Goal: Information Seeking & Learning: Learn about a topic

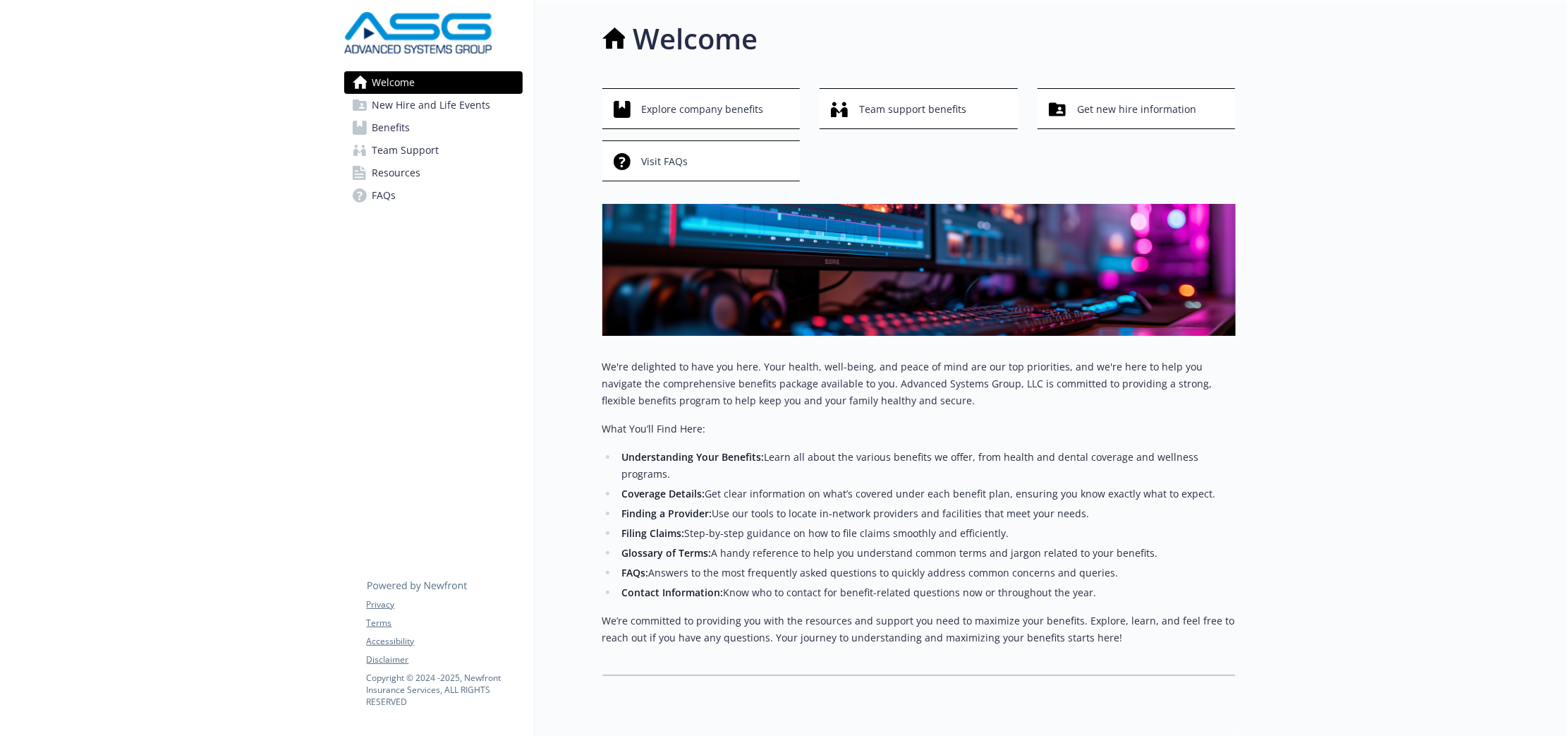
click at [437, 131] on link "Benefits" at bounding box center [433, 127] width 178 height 22
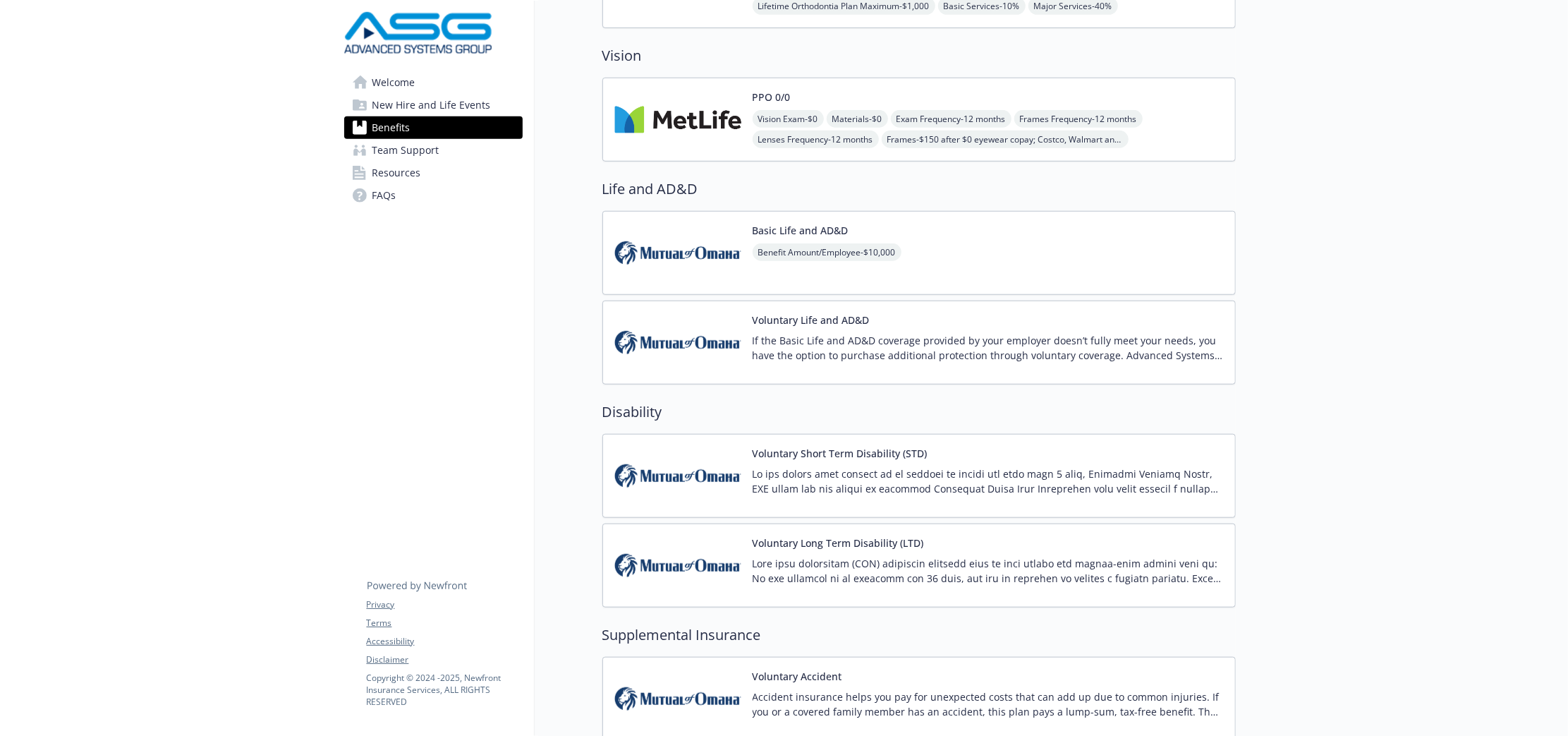
scroll to position [1235, 0]
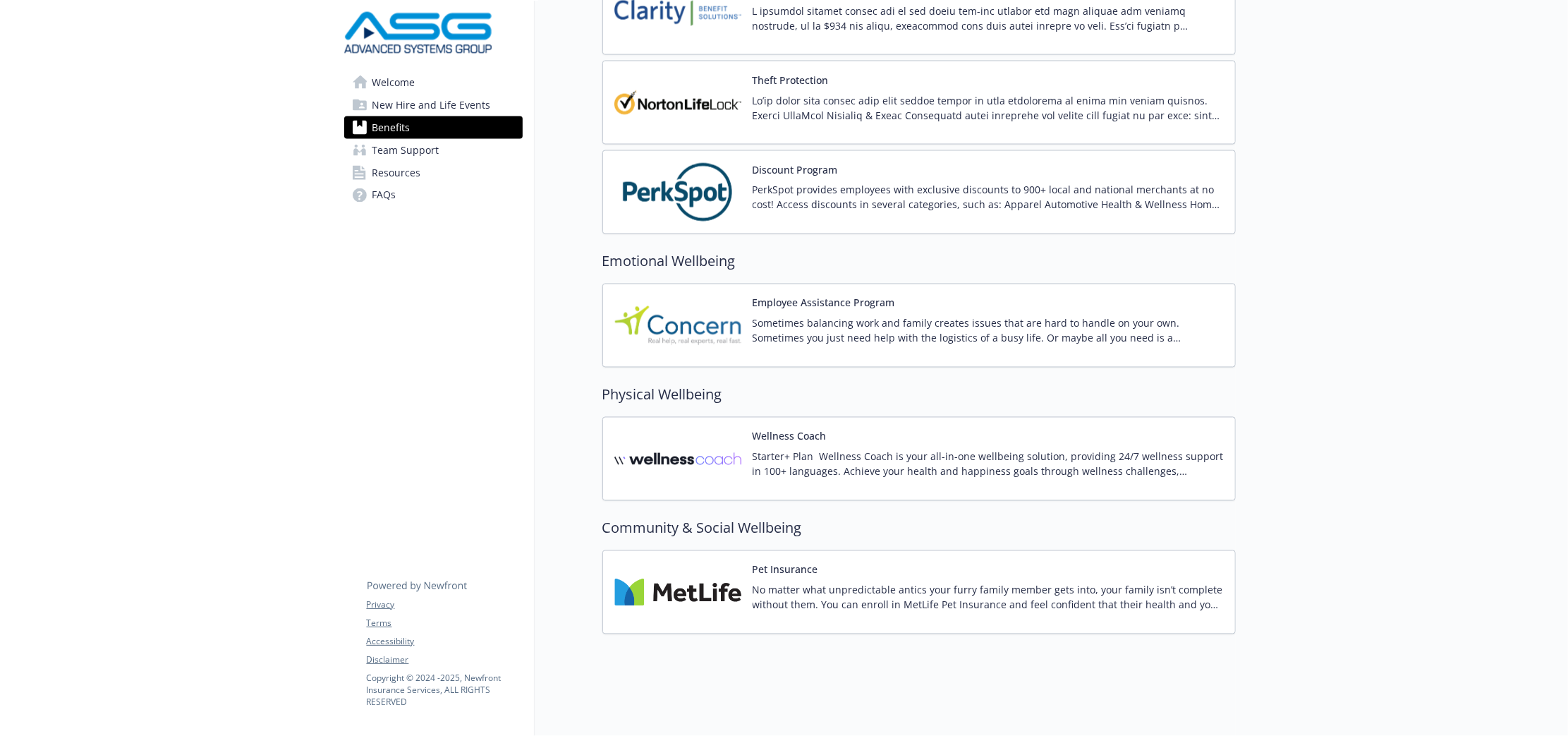
click at [716, 455] on img at bounding box center [677, 459] width 127 height 60
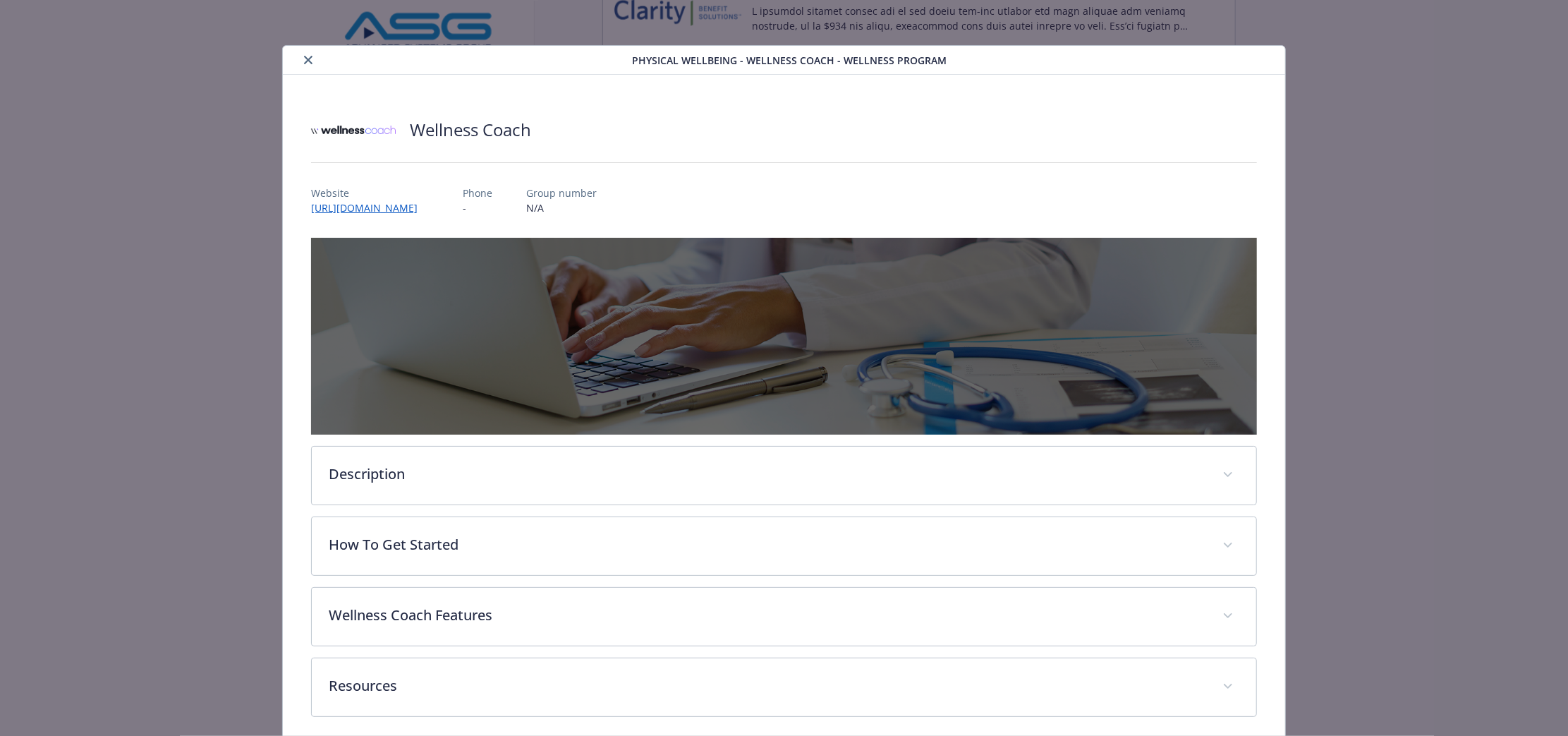
scroll to position [59, 0]
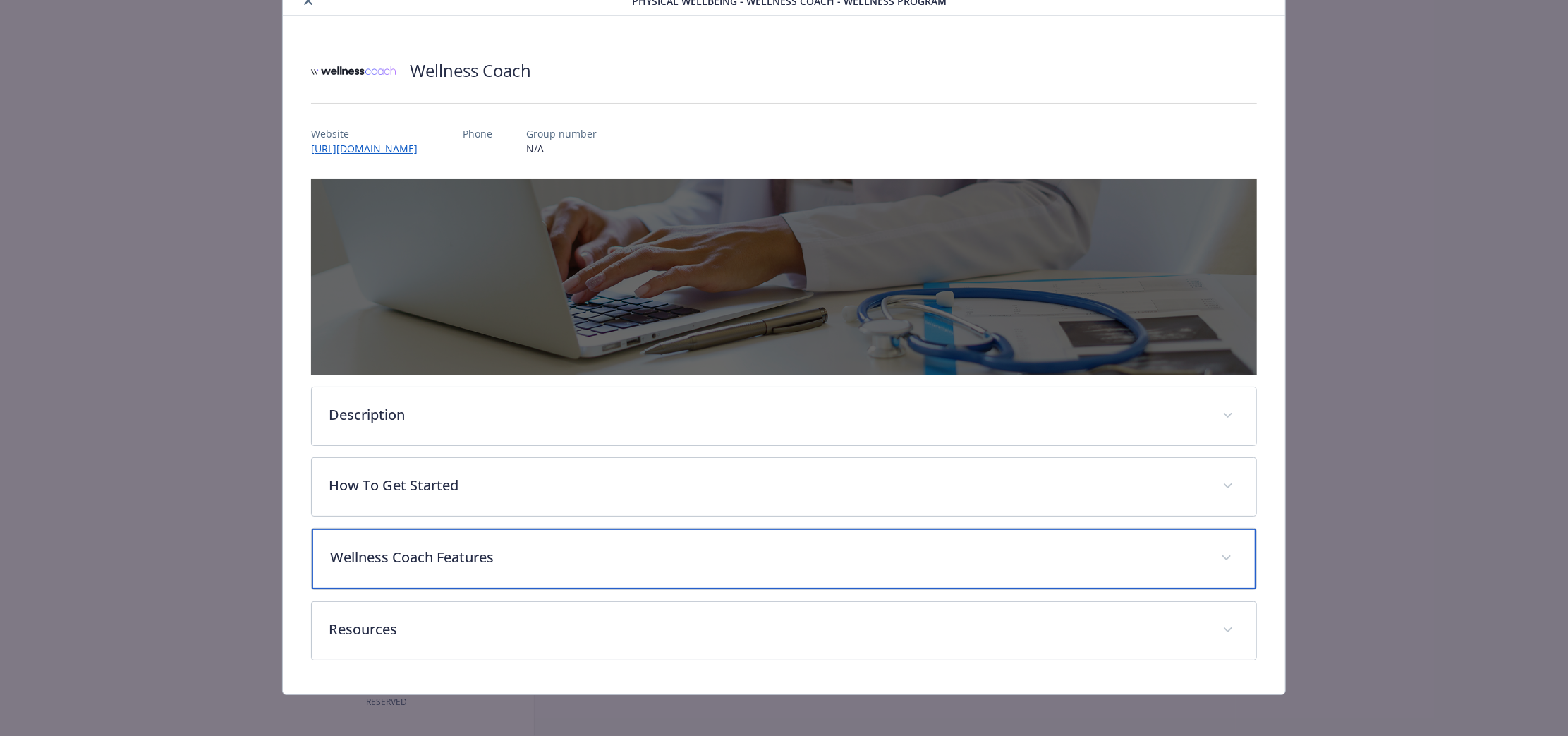
click at [740, 555] on p "Wellness Coach Features" at bounding box center [767, 558] width 874 height 21
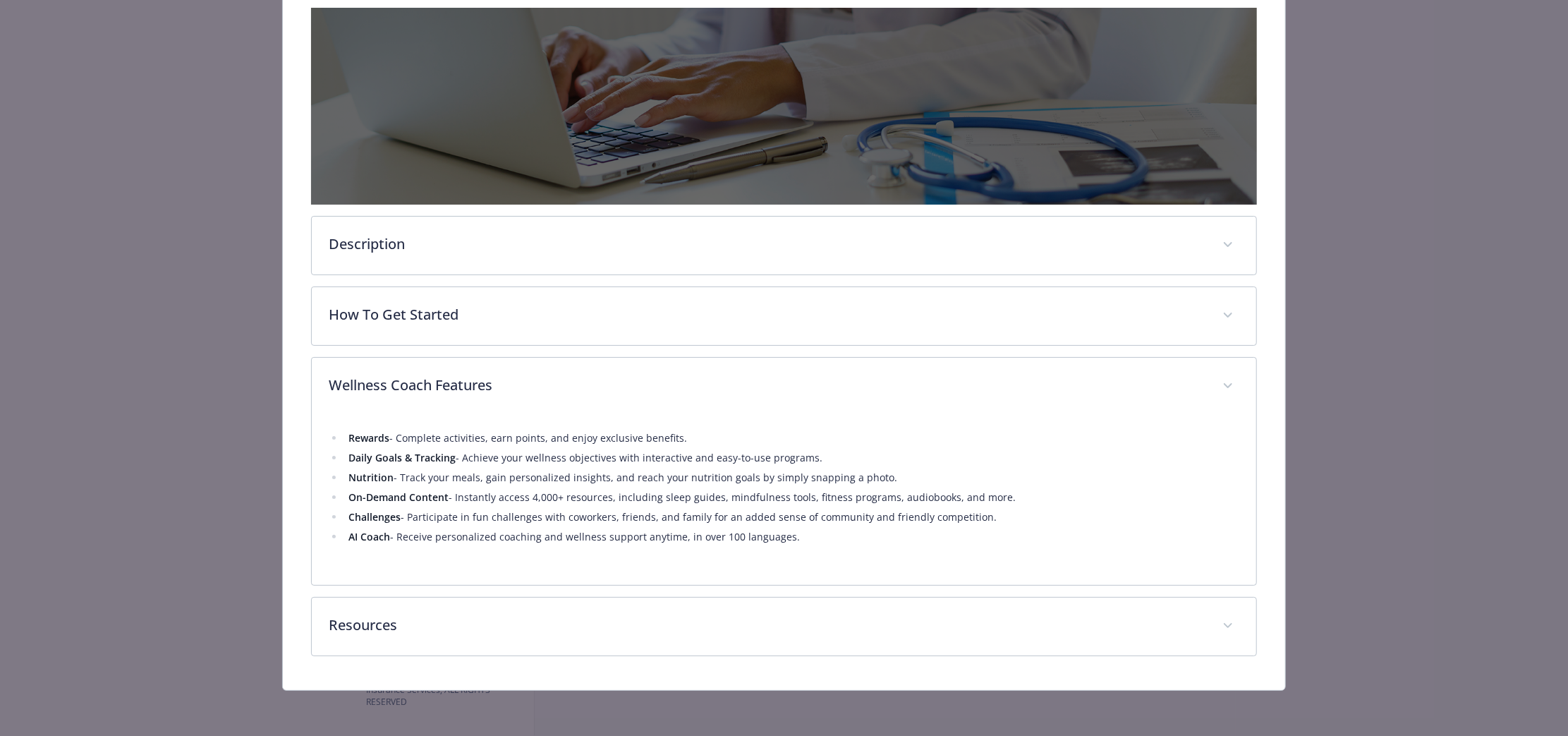
click at [679, 579] on div "Rewards - Complete activities, earn points, and enjoy exclusive benefits. Daily…" at bounding box center [784, 500] width 944 height 170
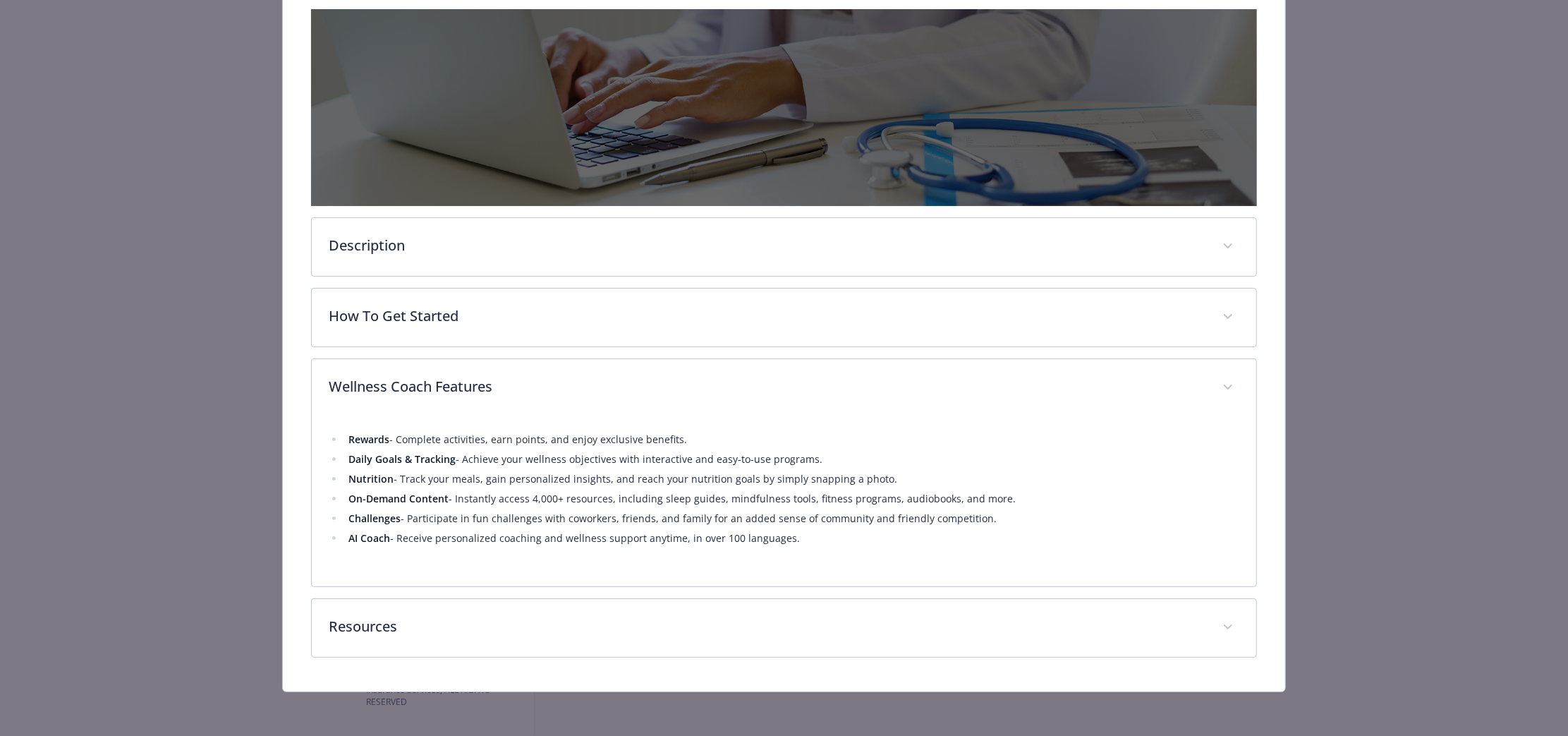
click at [676, 598] on div "Resources ASG Download Guide Wellness Coach.pdf Sleep, Focus Music, & Meditatio…" at bounding box center [784, 628] width 946 height 59
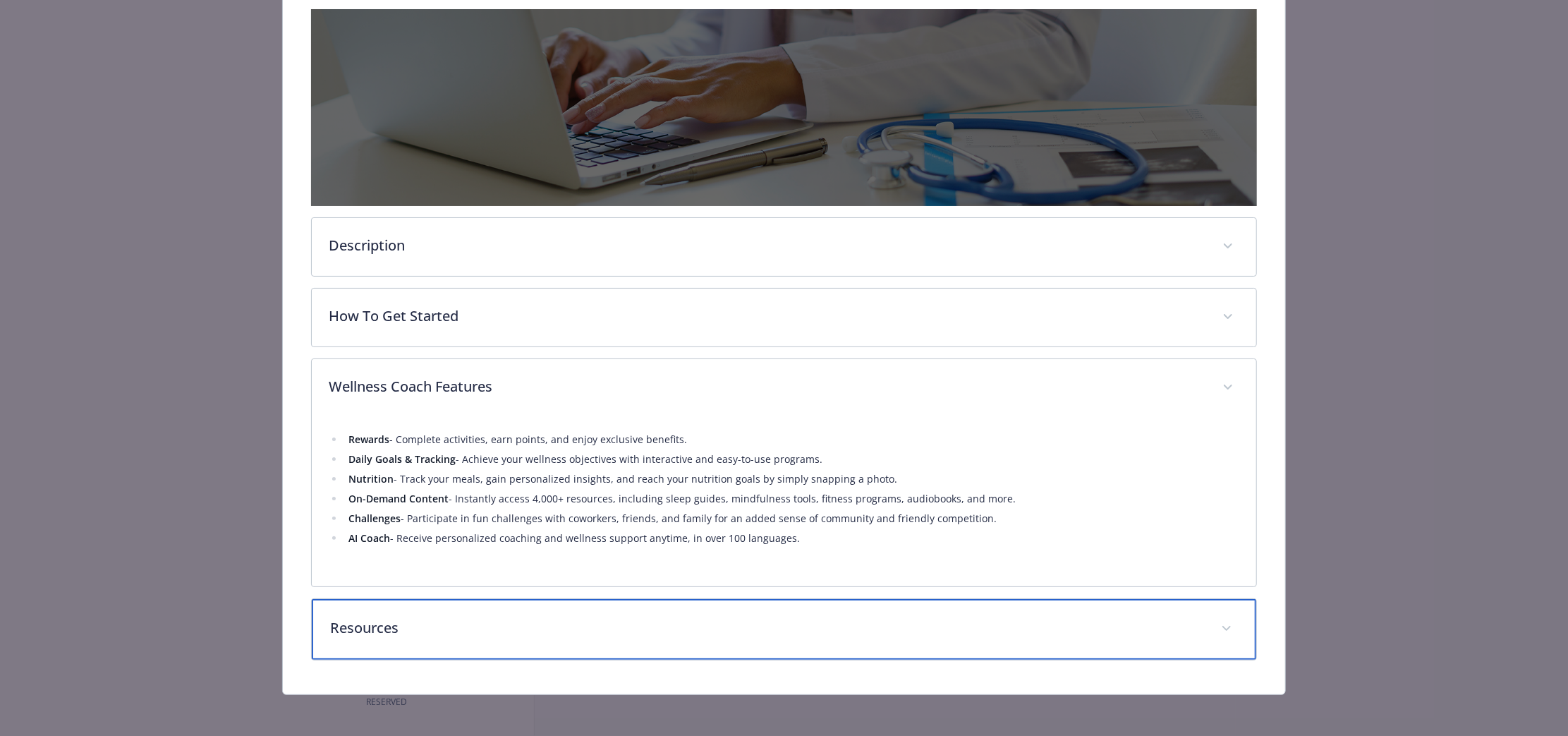
click at [675, 599] on div "Resources" at bounding box center [784, 629] width 944 height 60
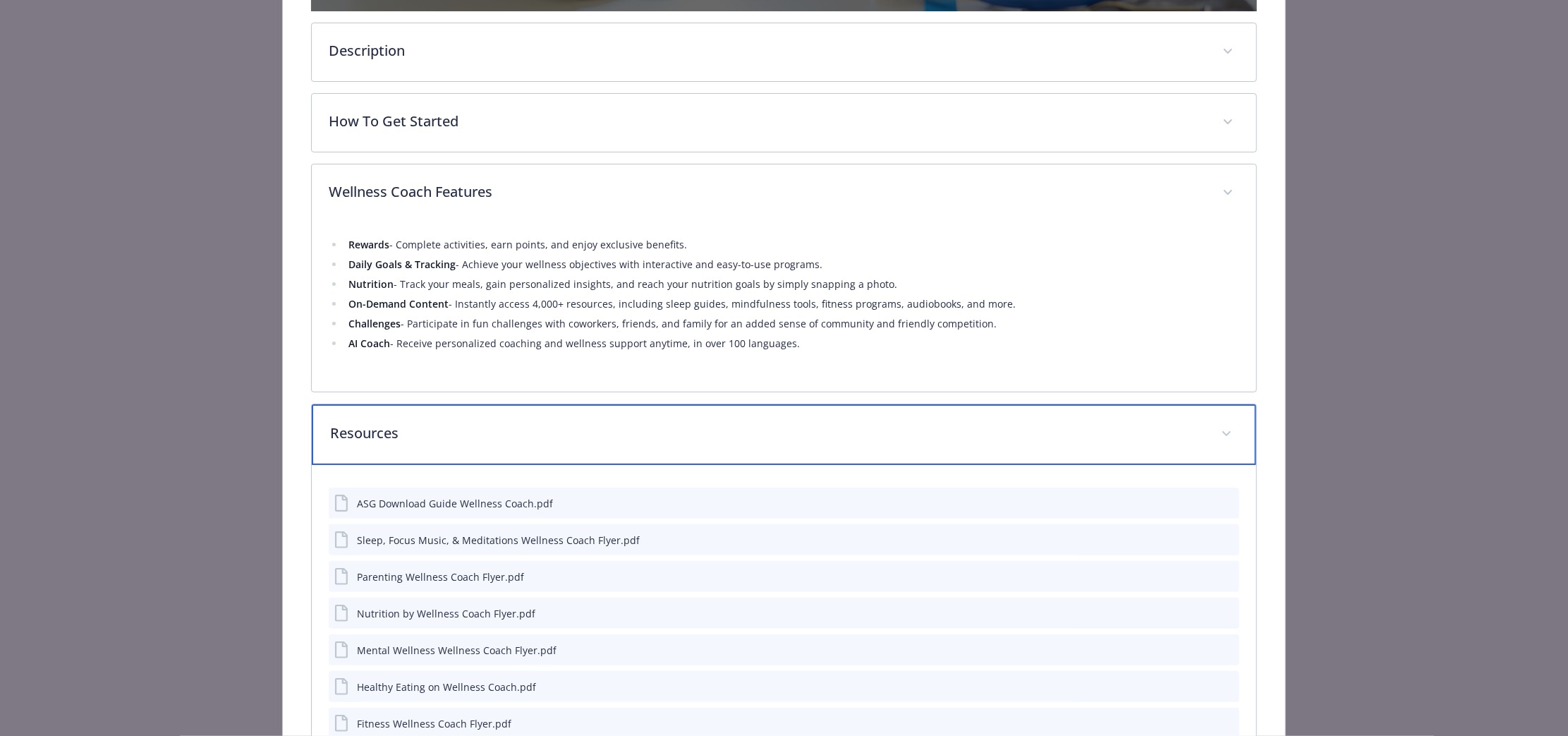
scroll to position [164, 0]
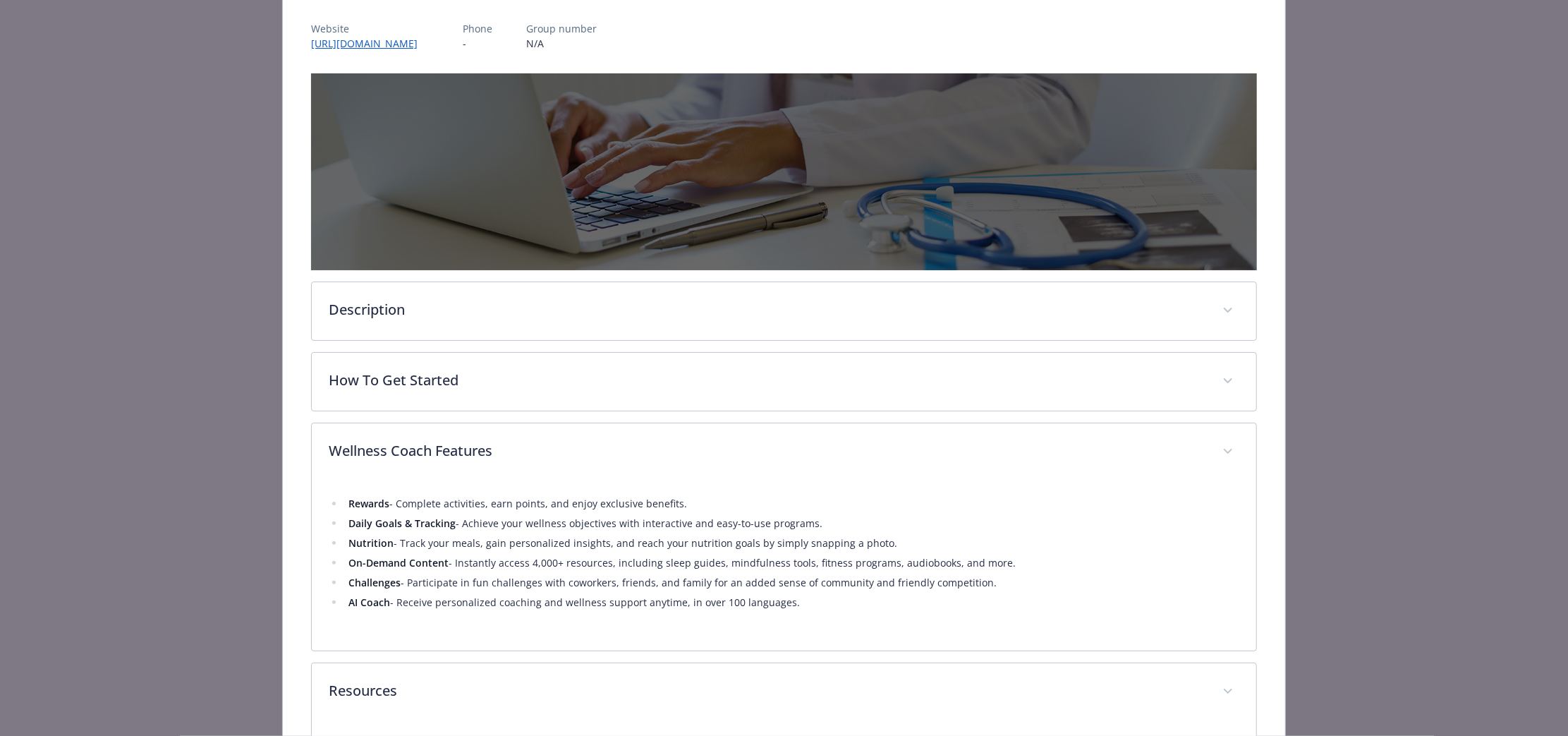
click at [499, 342] on div "Description Starter + Plan Wellness Coach is your all-in-one wellbeing solution…" at bounding box center [784, 585] width 946 height 1024
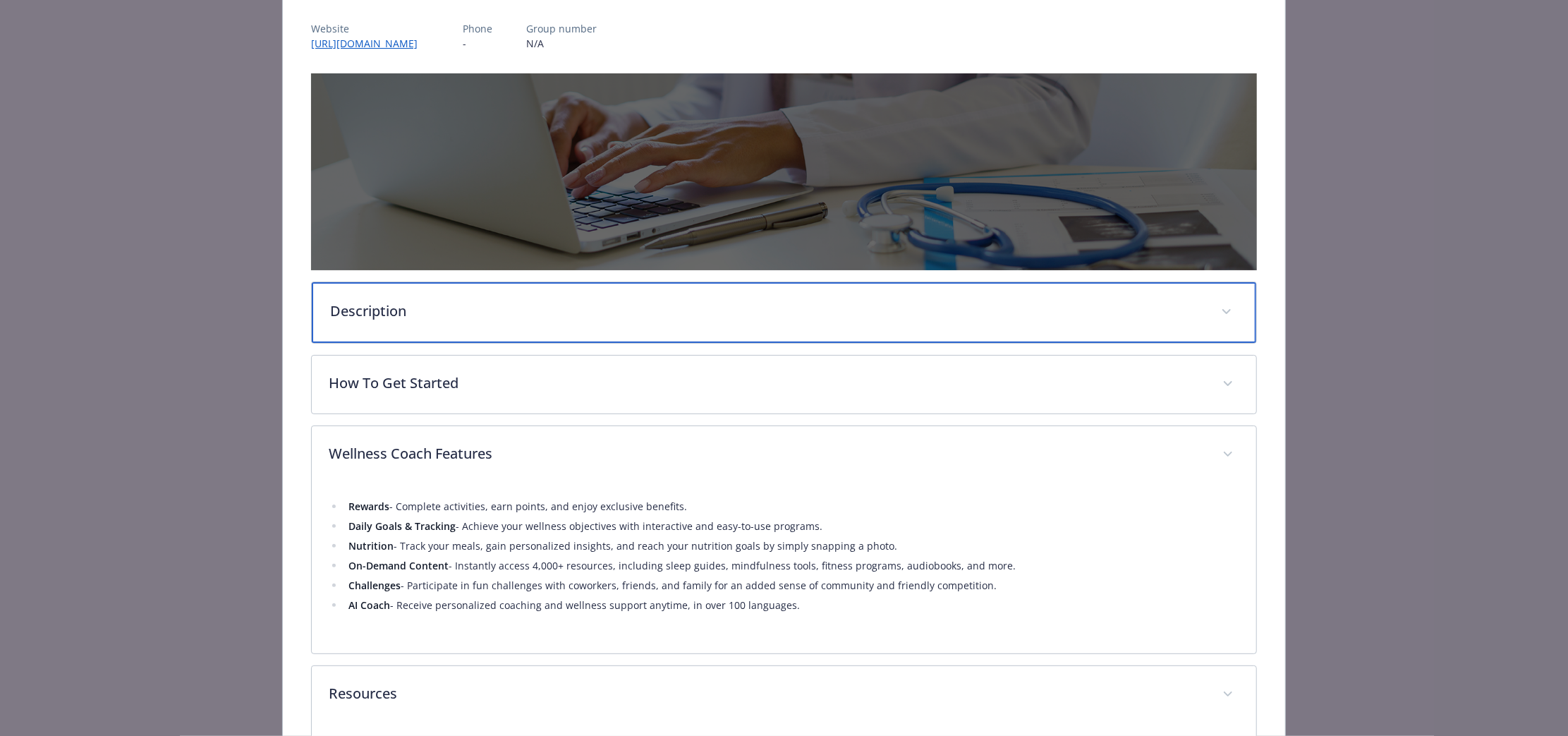
click at [486, 311] on p "Description" at bounding box center [767, 312] width 874 height 21
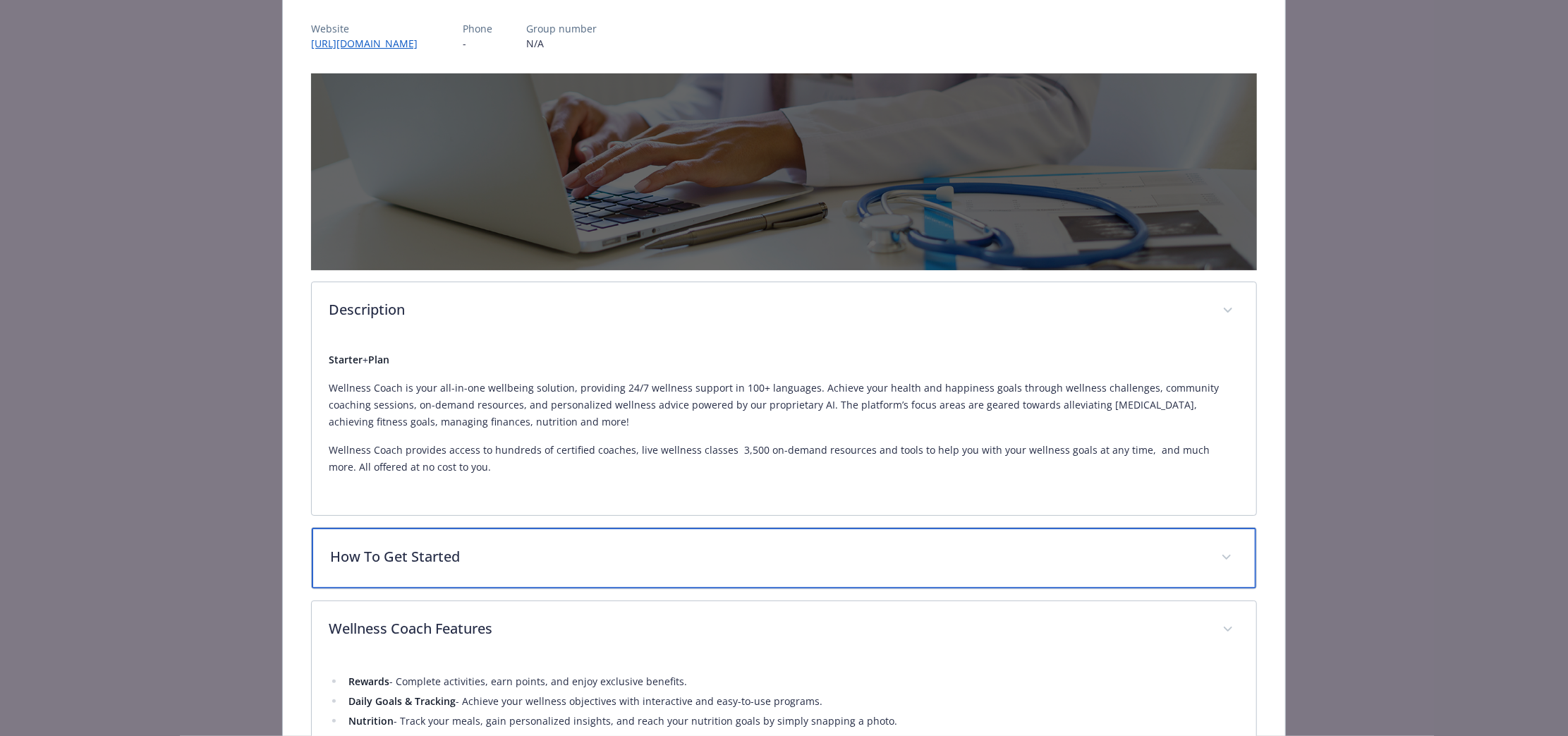
click at [532, 547] on p "How To Get Started" at bounding box center [767, 557] width 874 height 21
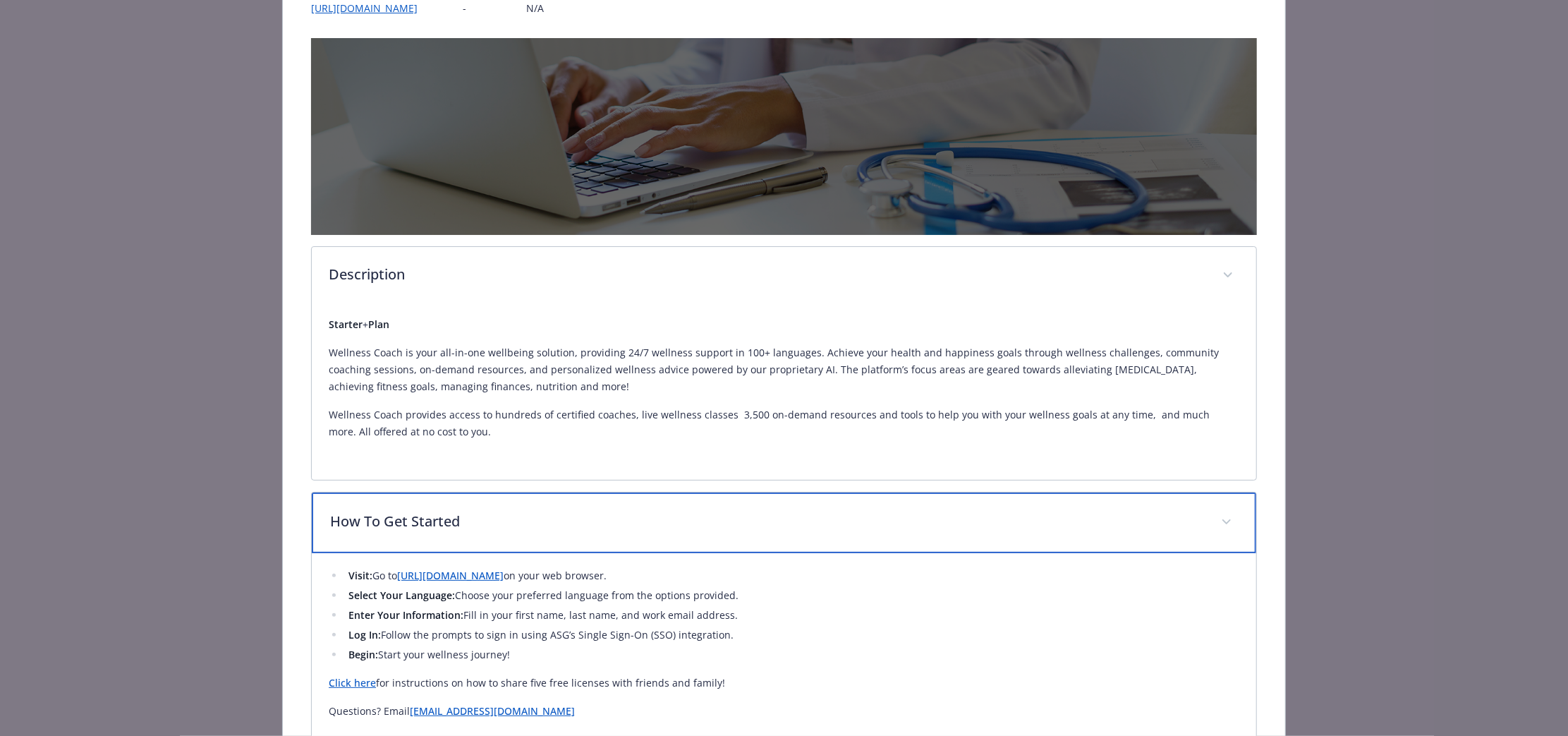
scroll to position [76, 0]
